Goal: Task Accomplishment & Management: Manage account settings

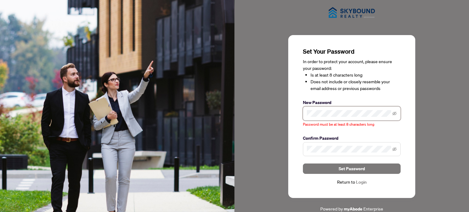
drag, startPoint x: 325, startPoint y: 117, endPoint x: 295, endPoint y: 119, distance: 30.3
click at [291, 116] on div "Set Your Password In order to protect your account, please ensure your password…" at bounding box center [352, 116] width 127 height 163
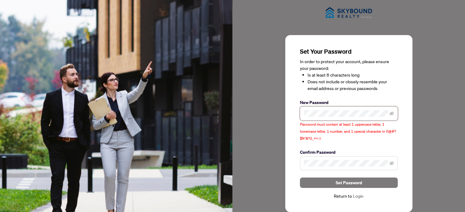
click at [278, 107] on div "Set Your Password In order to protect your account, please ensure your password…" at bounding box center [349, 113] width 233 height 227
click at [290, 114] on div "Set Your Password In order to protect your account, please ensure your password…" at bounding box center [348, 123] width 127 height 177
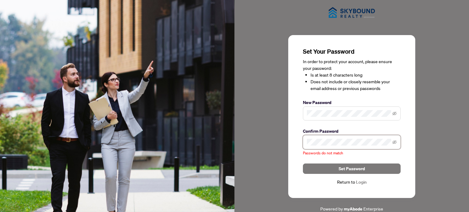
click at [286, 143] on div "Set Your Password In order to protect your account, please ensure your password…" at bounding box center [352, 106] width 235 height 213
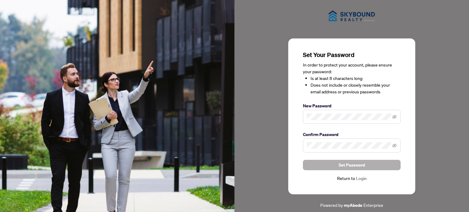
click at [353, 166] on span "Set Password" at bounding box center [352, 165] width 26 height 10
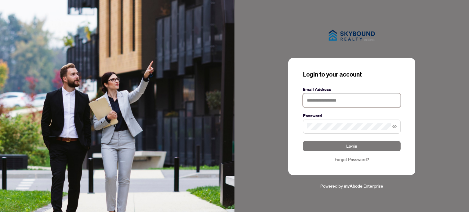
click at [344, 103] on input "text" at bounding box center [352, 101] width 98 height 14
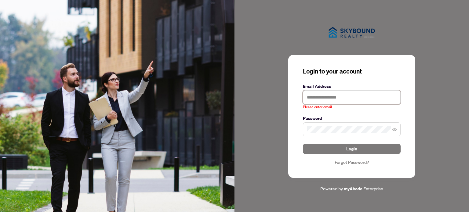
click at [351, 101] on input "text" at bounding box center [352, 97] width 98 height 14
paste input "**********"
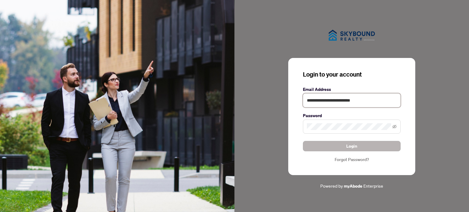
type input "**********"
click at [337, 146] on button "Login" at bounding box center [352, 146] width 98 height 10
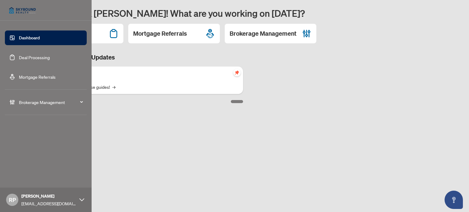
click at [43, 55] on link "Deal Processing" at bounding box center [34, 58] width 31 height 6
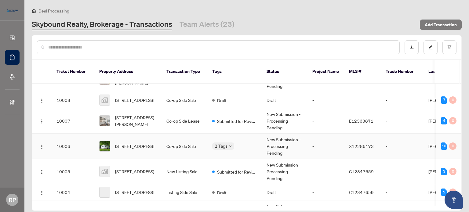
scroll to position [315, 0]
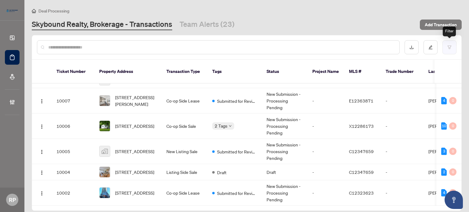
click at [446, 45] on button "button" at bounding box center [450, 47] width 14 height 14
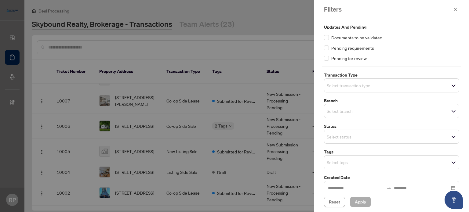
click at [368, 79] on div "Select transaction type" at bounding box center [391, 86] width 135 height 14
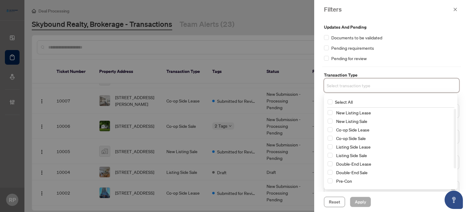
click at [386, 63] on div "Updates and Pending Documents to be validated Pending requirements Pending for …" at bounding box center [391, 122] width 139 height 197
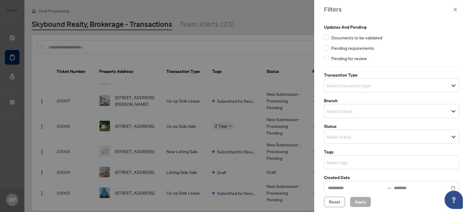
click at [347, 162] on input "search" at bounding box center [348, 162] width 43 height 7
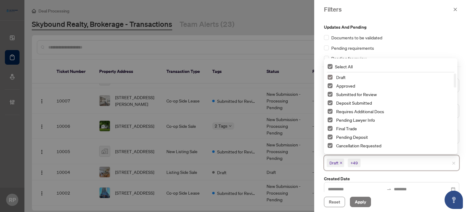
click at [329, 76] on span "Select Draft" at bounding box center [330, 77] width 5 height 5
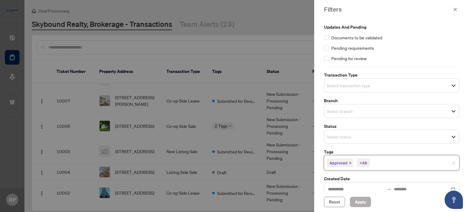
click at [357, 202] on span "Apply" at bounding box center [360, 202] width 11 height 10
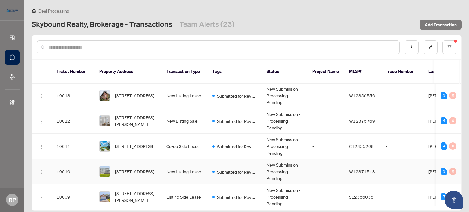
scroll to position [0, 0]
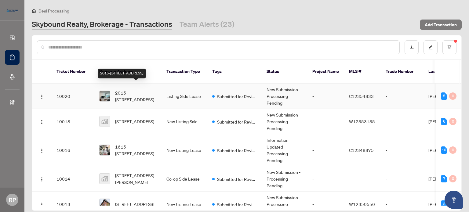
click at [138, 92] on span "2015-[STREET_ADDRESS]" at bounding box center [136, 96] width 42 height 13
